Goal: Information Seeking & Learning: Learn about a topic

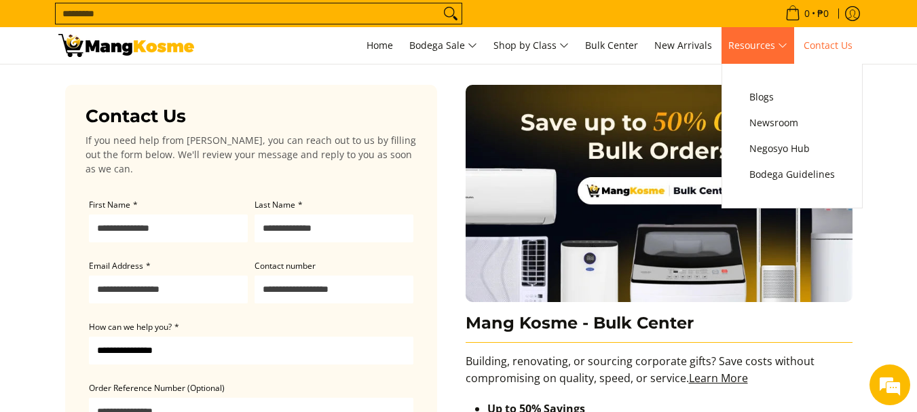
click at [759, 48] on span "Resources" at bounding box center [757, 45] width 59 height 17
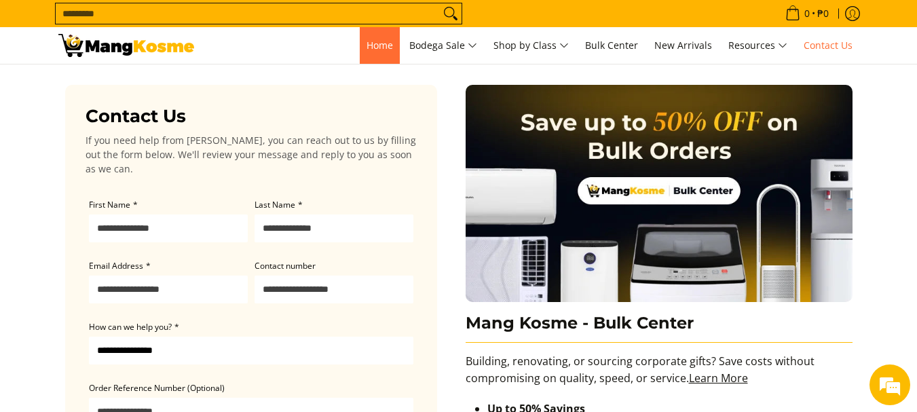
click at [375, 47] on span "Home" at bounding box center [379, 45] width 26 height 13
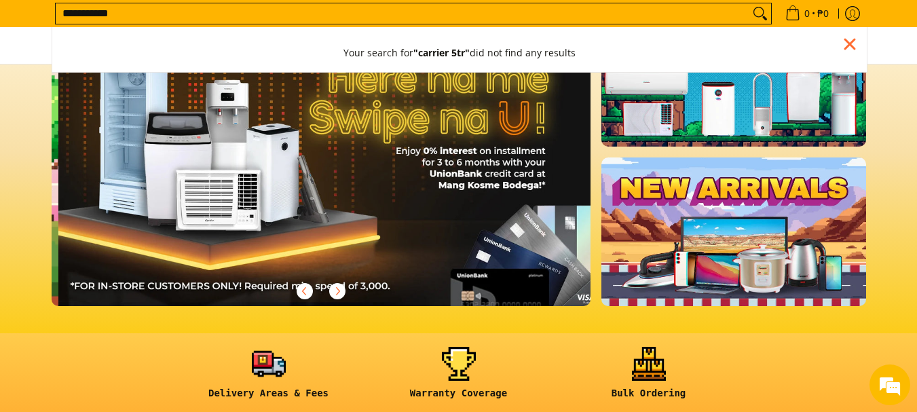
scroll to position [0, 539]
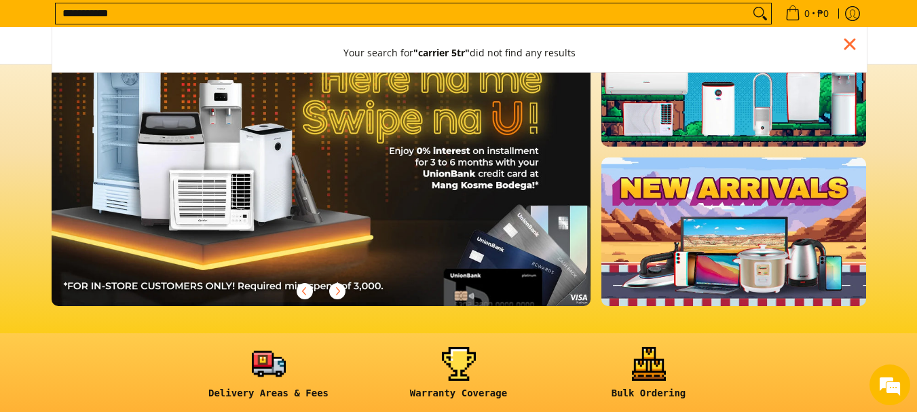
type input "**********"
click at [749, 3] on button "Search" at bounding box center [760, 13] width 22 height 20
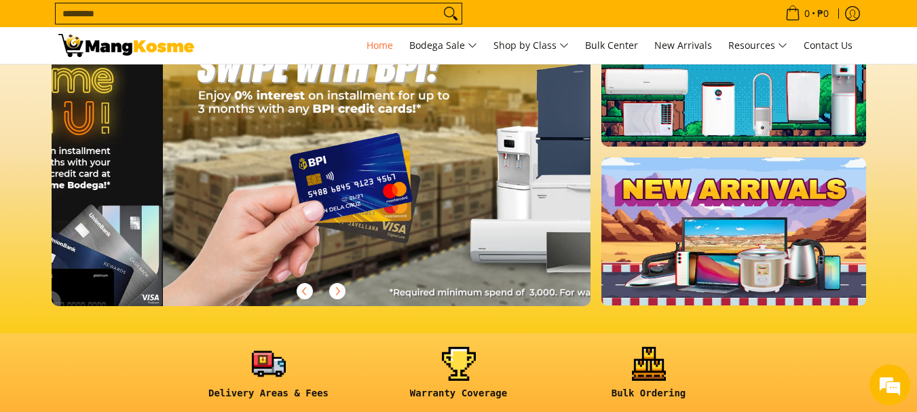
scroll to position [0, 1662]
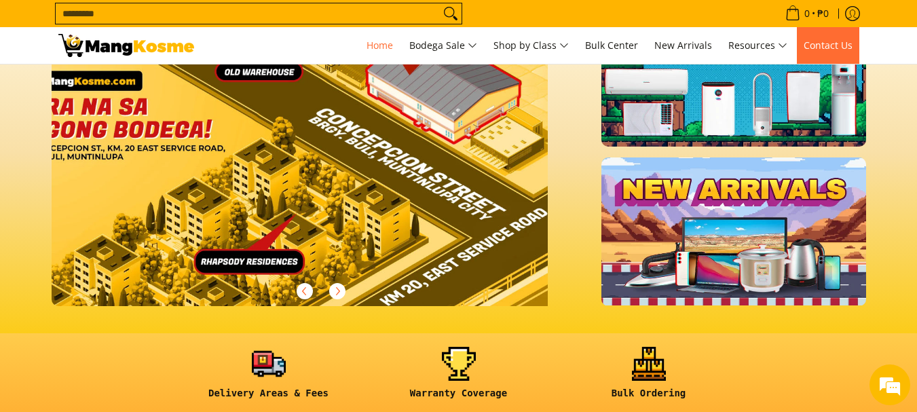
click at [828, 47] on span "Contact Us" at bounding box center [827, 45] width 49 height 13
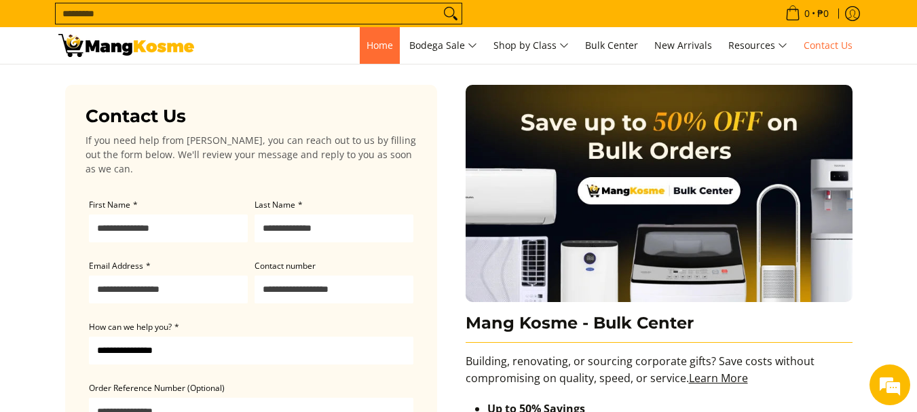
click at [360, 41] on link "Home" at bounding box center [380, 45] width 40 height 37
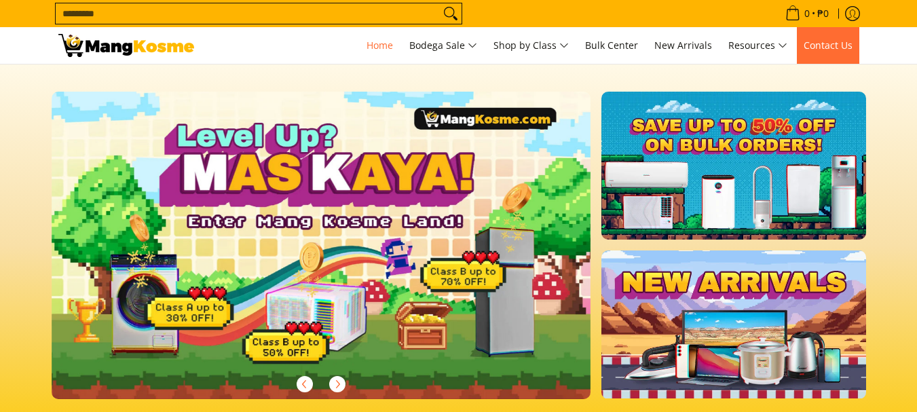
click at [832, 42] on span "Contact Us" at bounding box center [827, 45] width 49 height 13
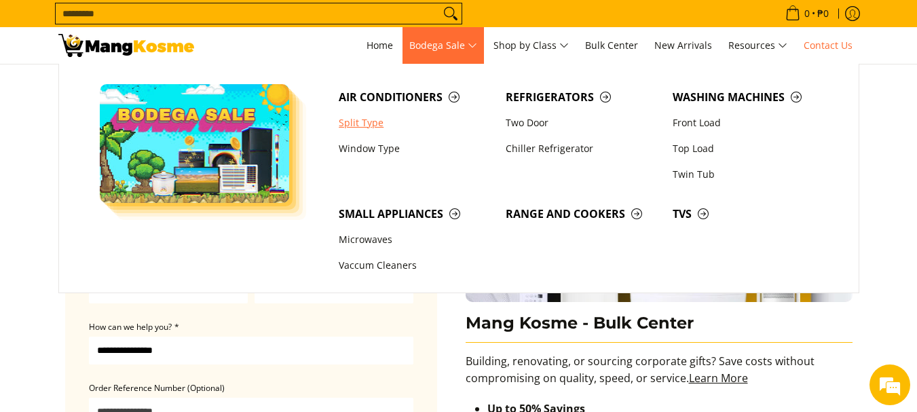
click at [372, 119] on link "Split Type" at bounding box center [415, 123] width 167 height 26
